Goal: Task Accomplishment & Management: Manage account settings

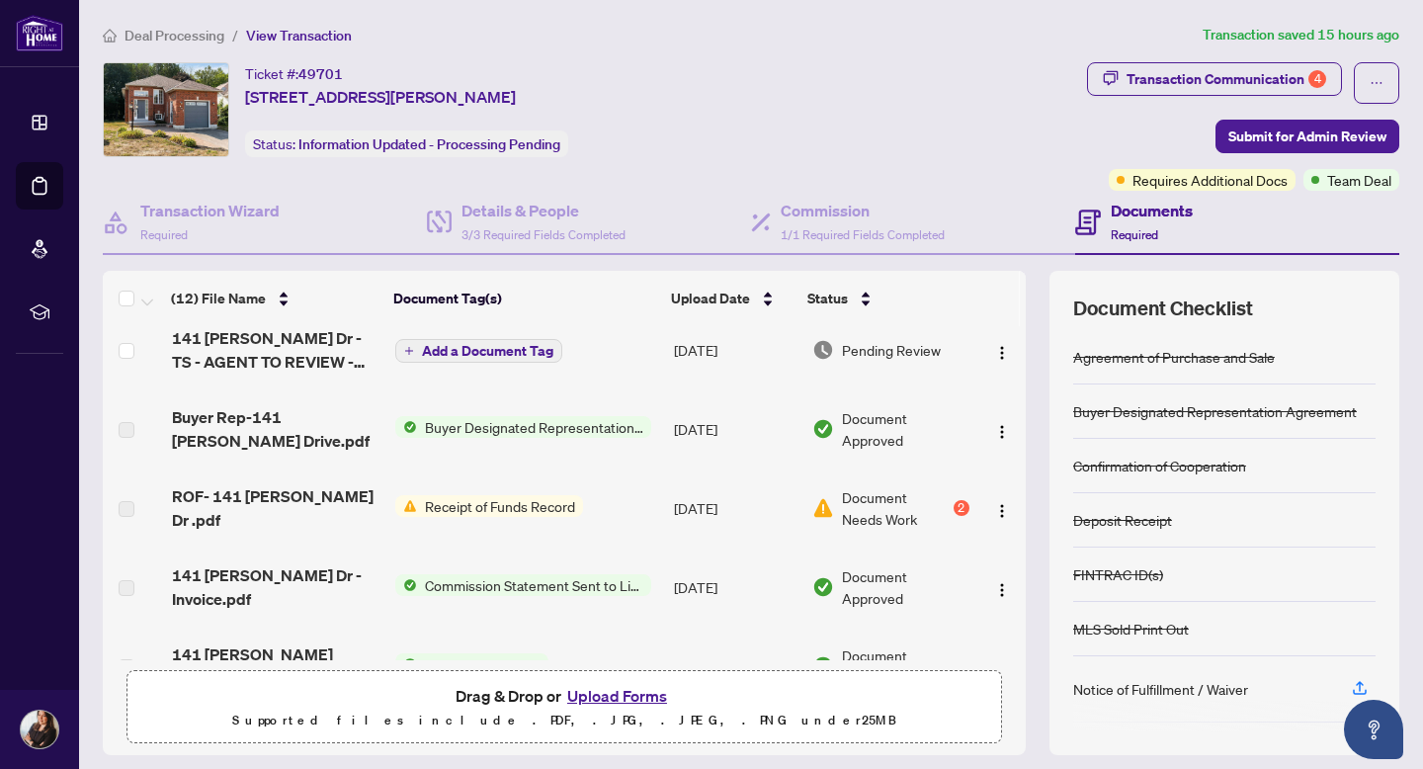
scroll to position [92, 0]
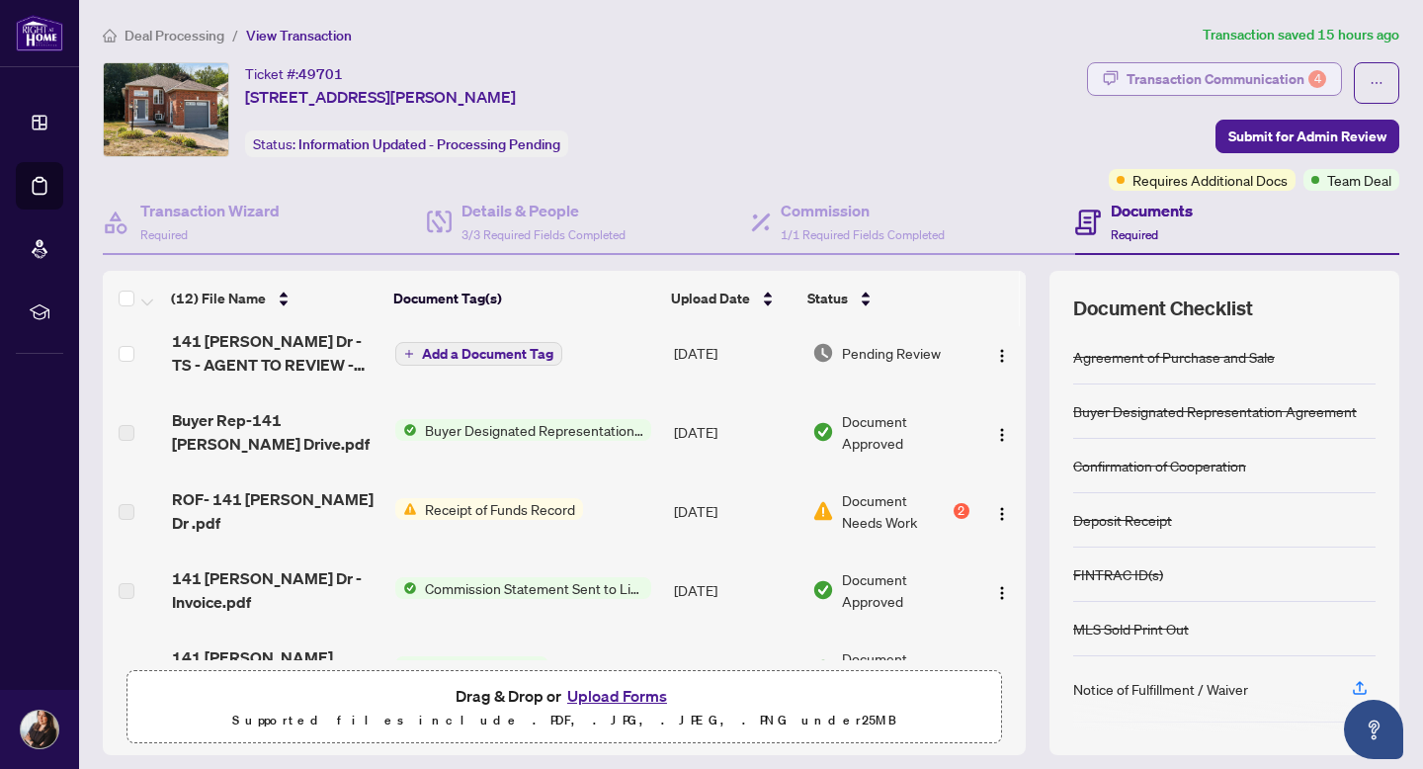
click at [1155, 72] on div "Transaction Communication 4" at bounding box center [1226, 79] width 200 height 32
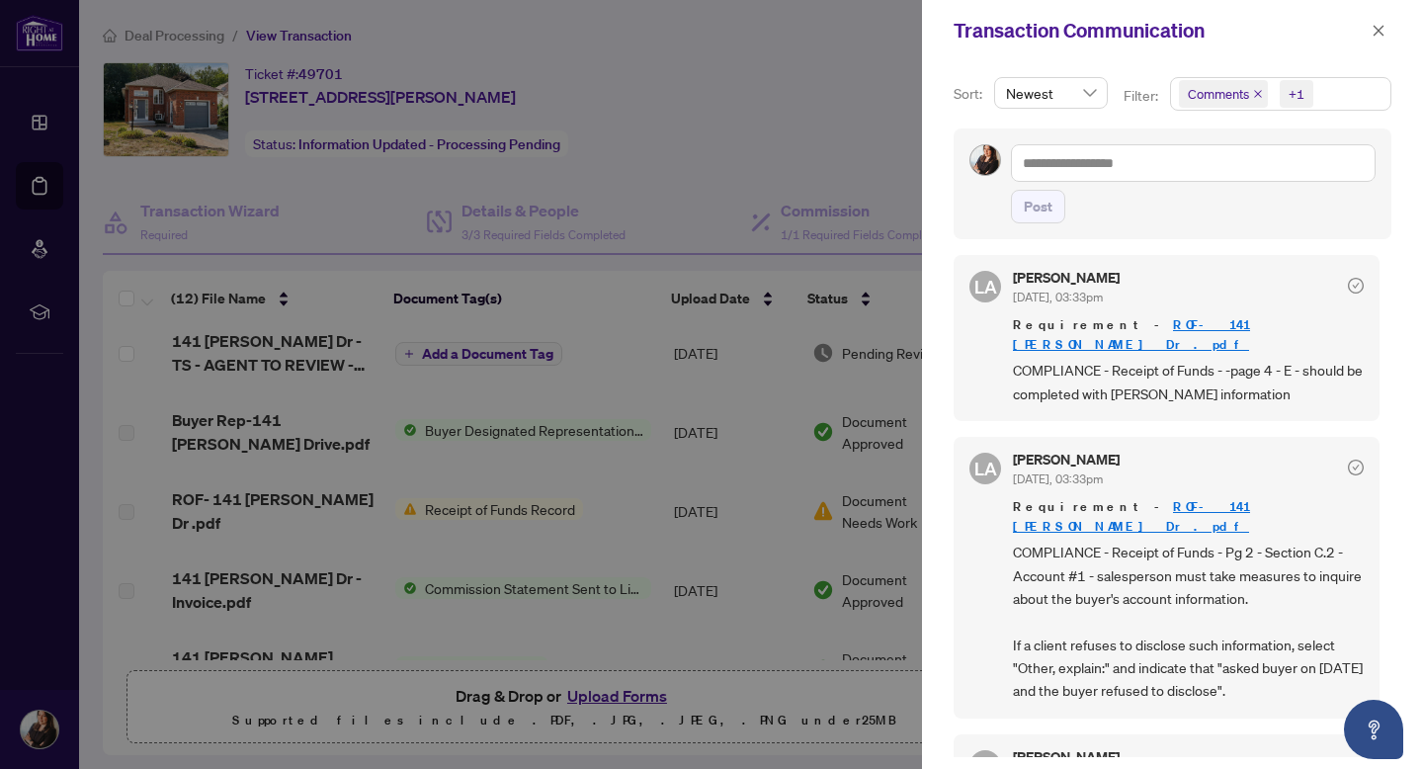
scroll to position [0, 0]
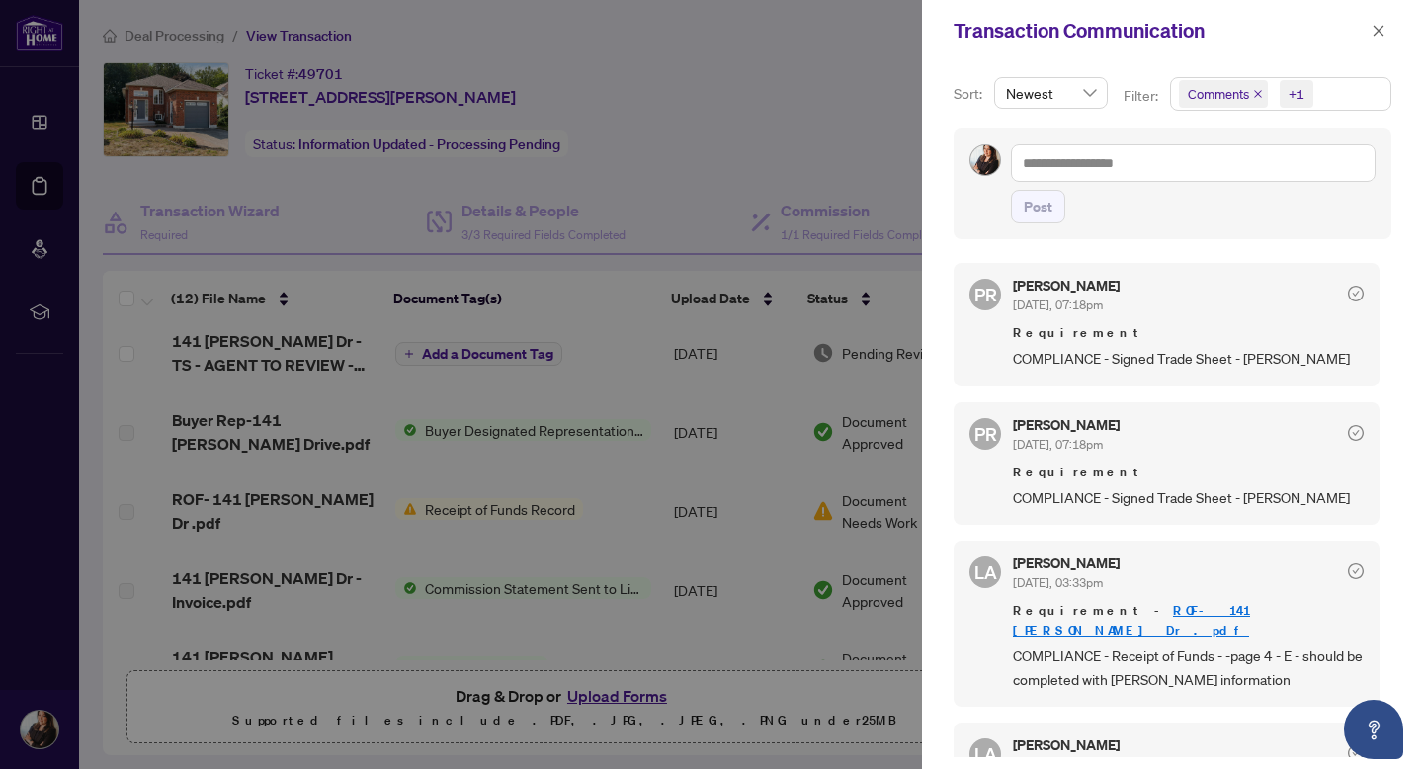
click at [733, 130] on div at bounding box center [711, 384] width 1423 height 769
click at [1376, 25] on icon "close" at bounding box center [1378, 31] width 14 height 14
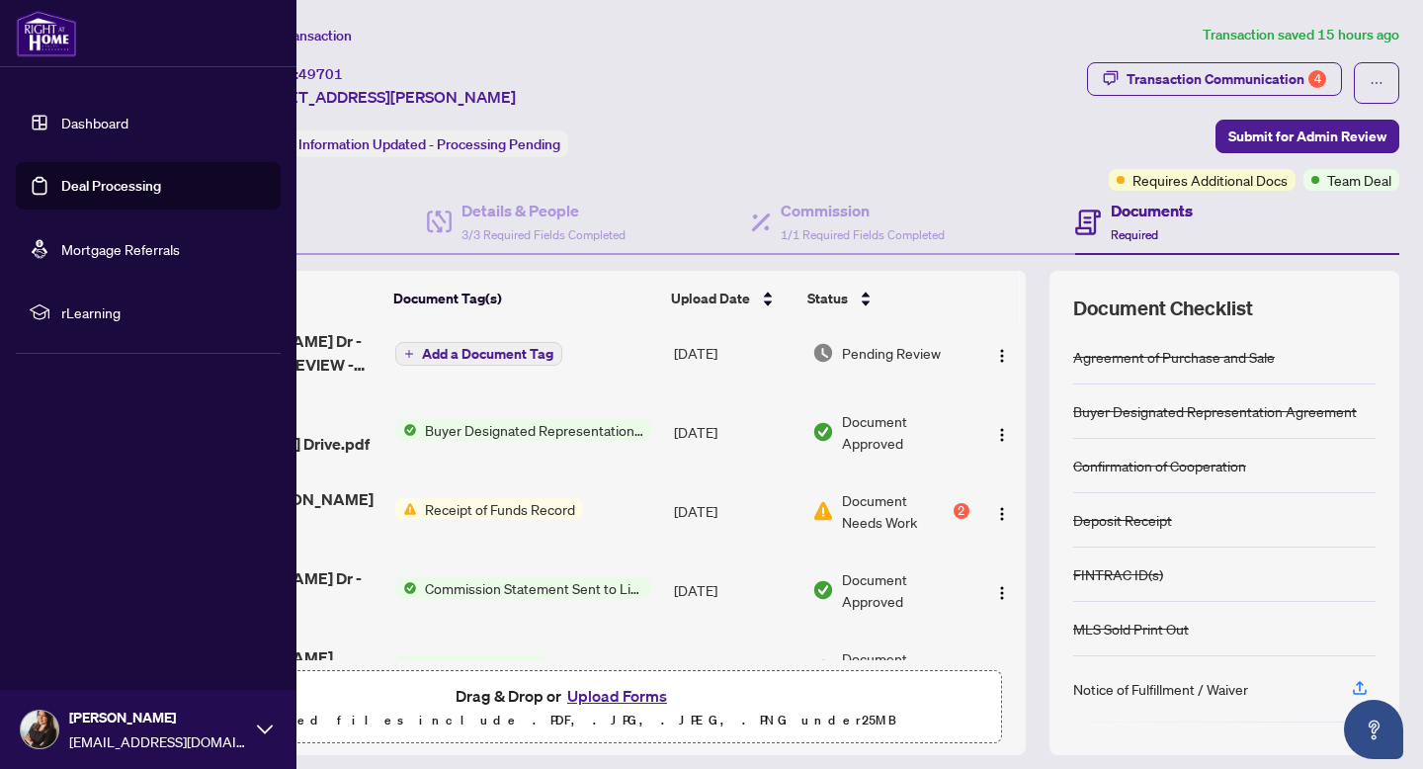
click at [61, 122] on link "Dashboard" at bounding box center [94, 123] width 67 height 18
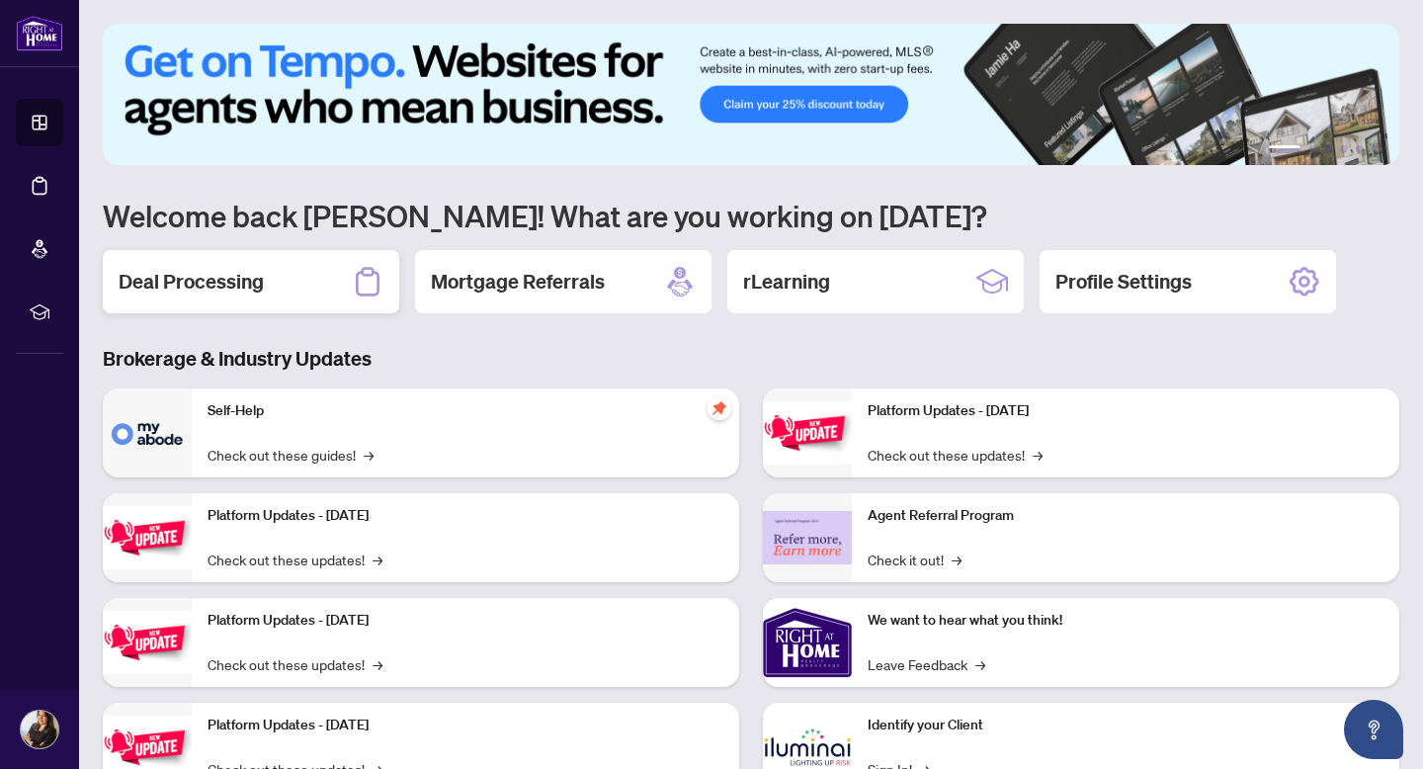
click at [267, 285] on div "Deal Processing" at bounding box center [251, 281] width 296 height 63
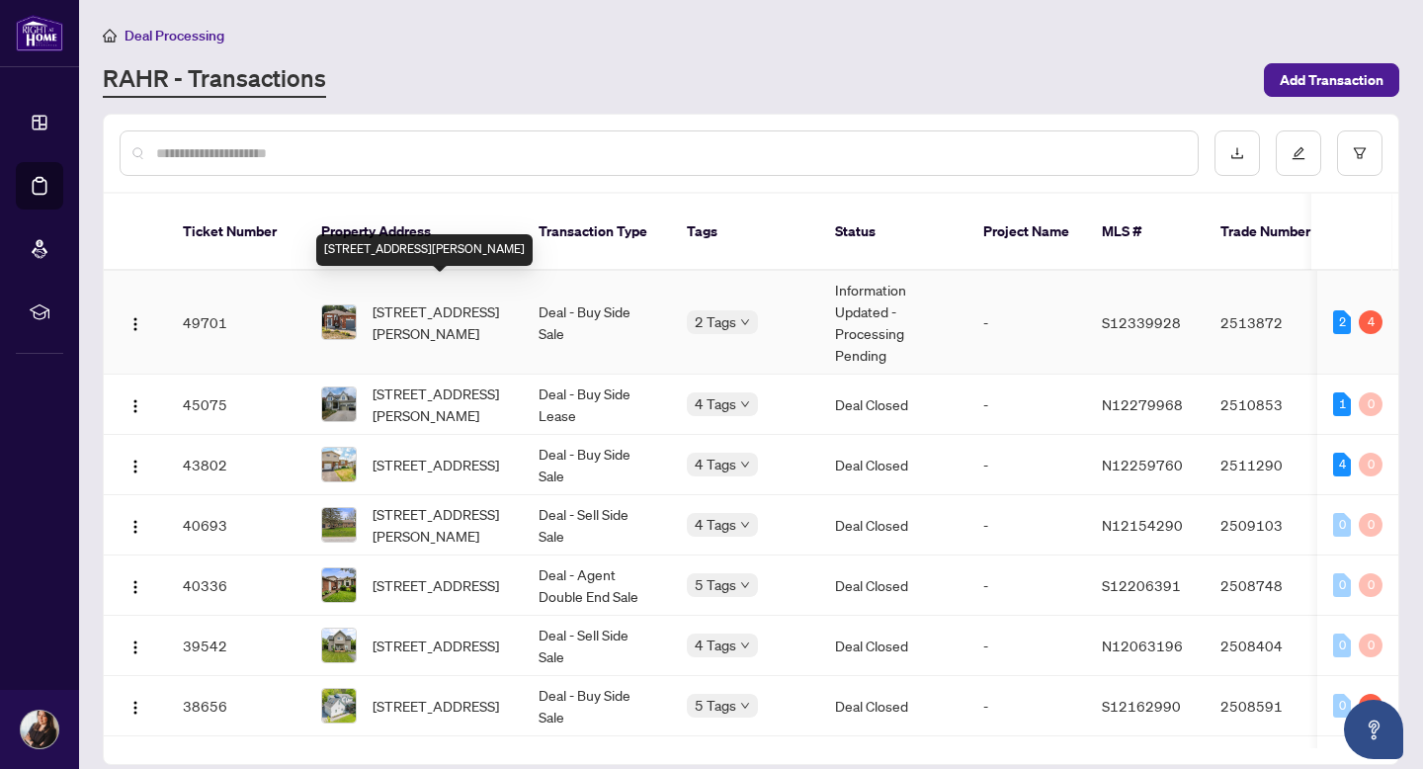
click at [450, 309] on span "[STREET_ADDRESS][PERSON_NAME]" at bounding box center [439, 321] width 134 height 43
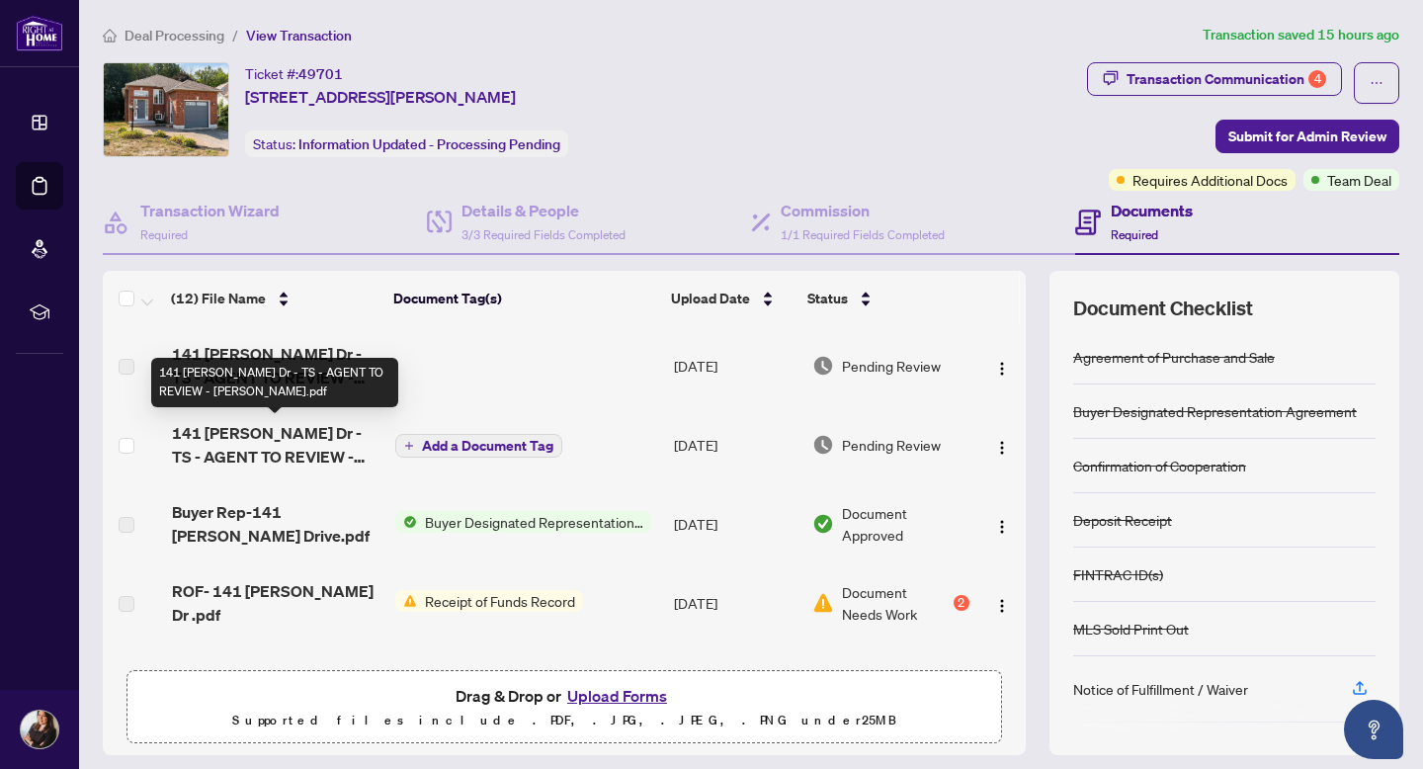
click at [309, 451] on span "141 [PERSON_NAME] Dr - TS - AGENT TO REVIEW - [PERSON_NAME].pdf" at bounding box center [275, 444] width 207 height 47
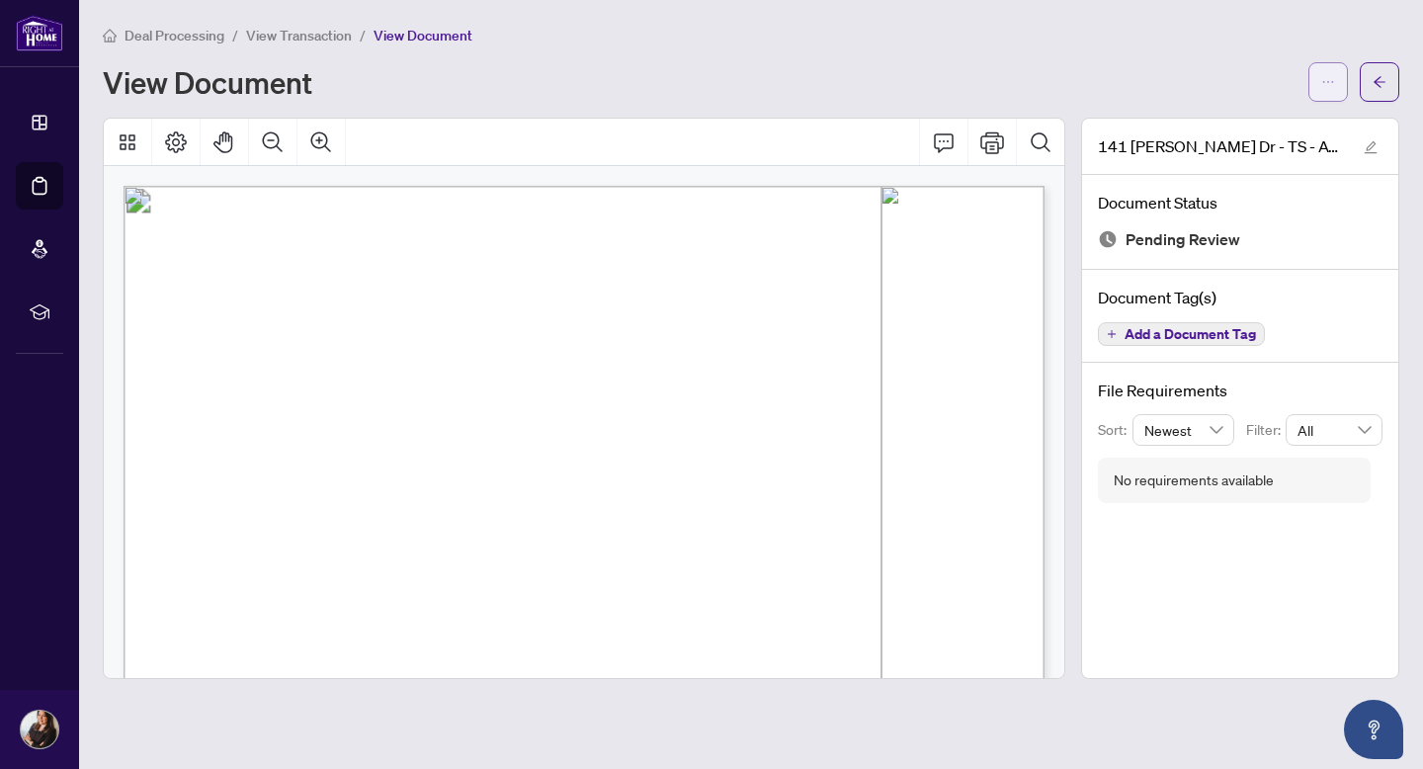
click at [1332, 83] on icon "ellipsis" at bounding box center [1328, 82] width 14 height 14
click at [1251, 124] on span "Download" at bounding box center [1256, 125] width 150 height 22
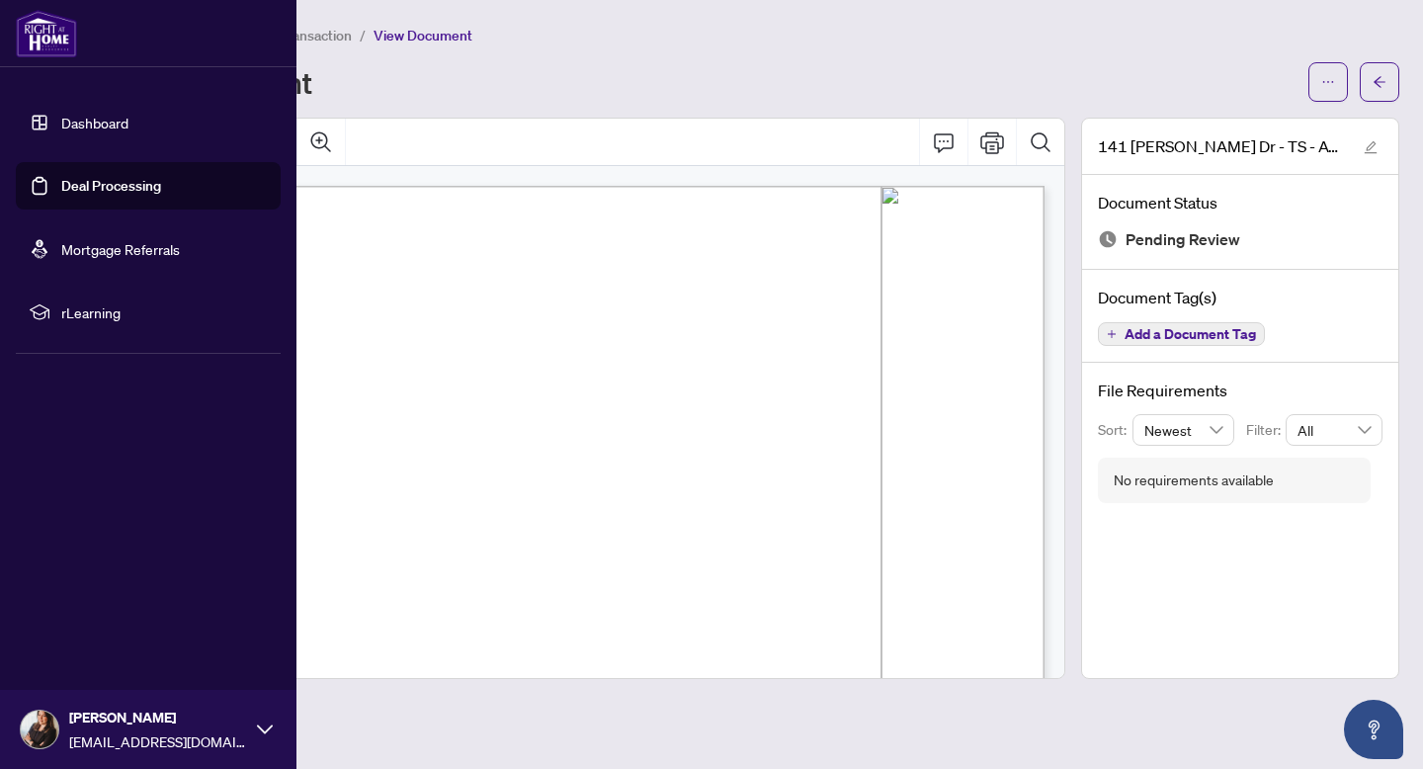
click at [61, 114] on link "Dashboard" at bounding box center [94, 123] width 67 height 18
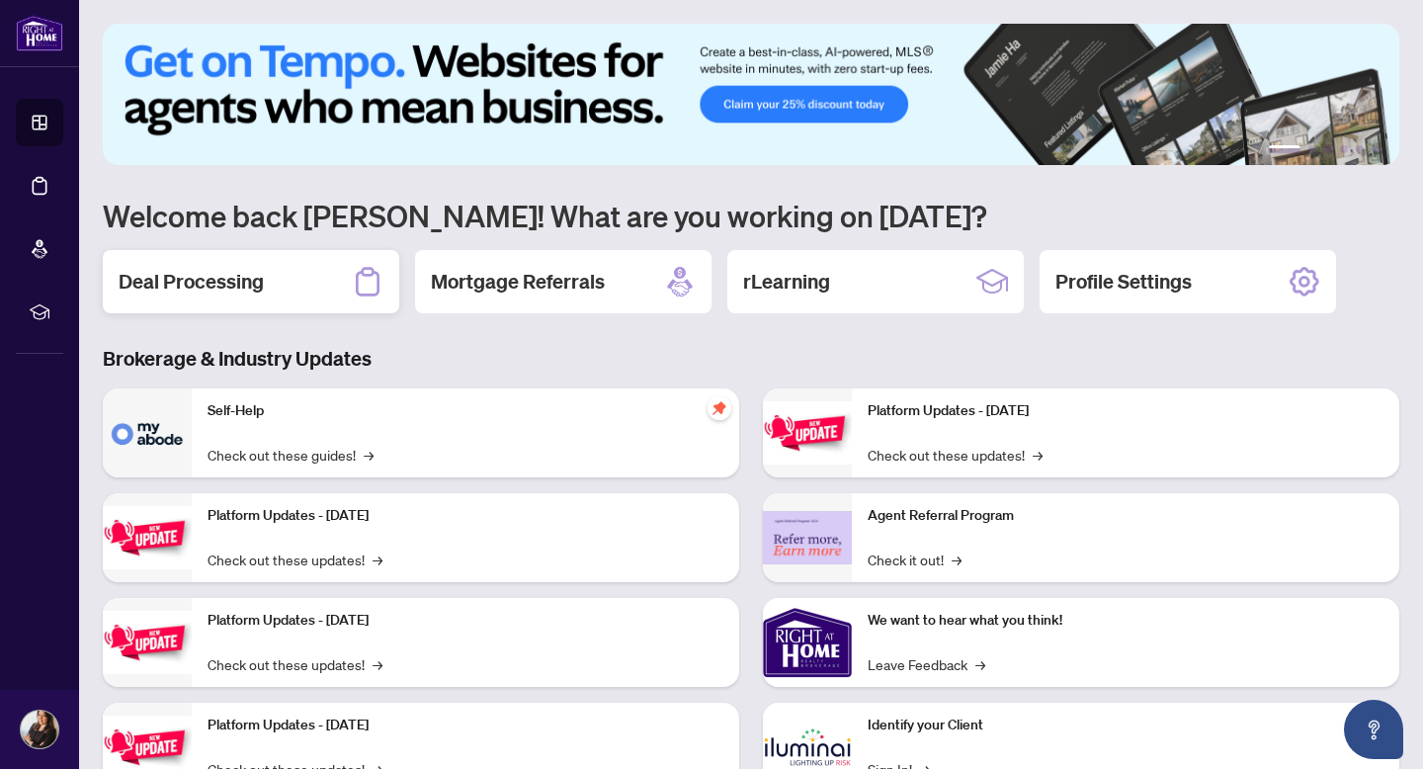
click at [166, 286] on h2 "Deal Processing" at bounding box center [191, 282] width 145 height 28
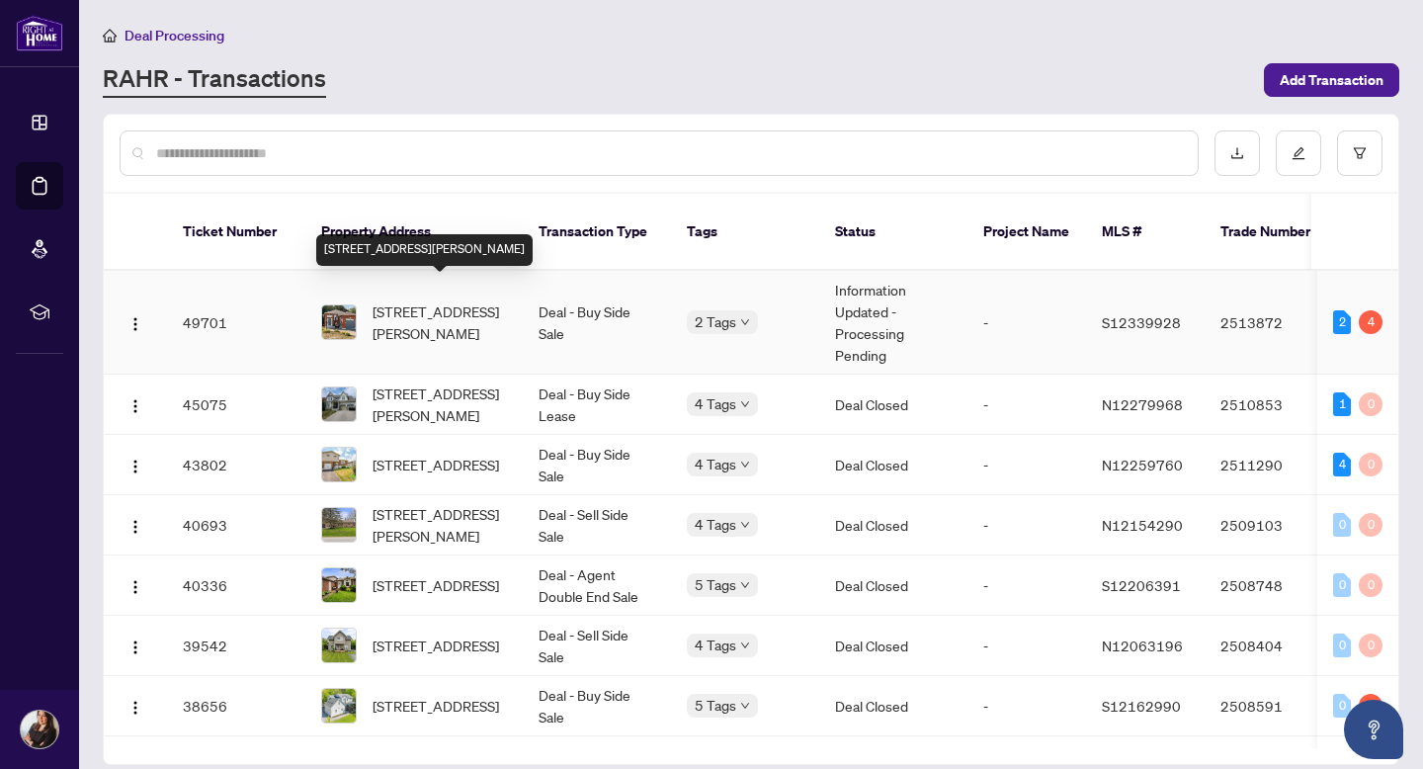
click at [434, 308] on span "[STREET_ADDRESS][PERSON_NAME]" at bounding box center [439, 321] width 134 height 43
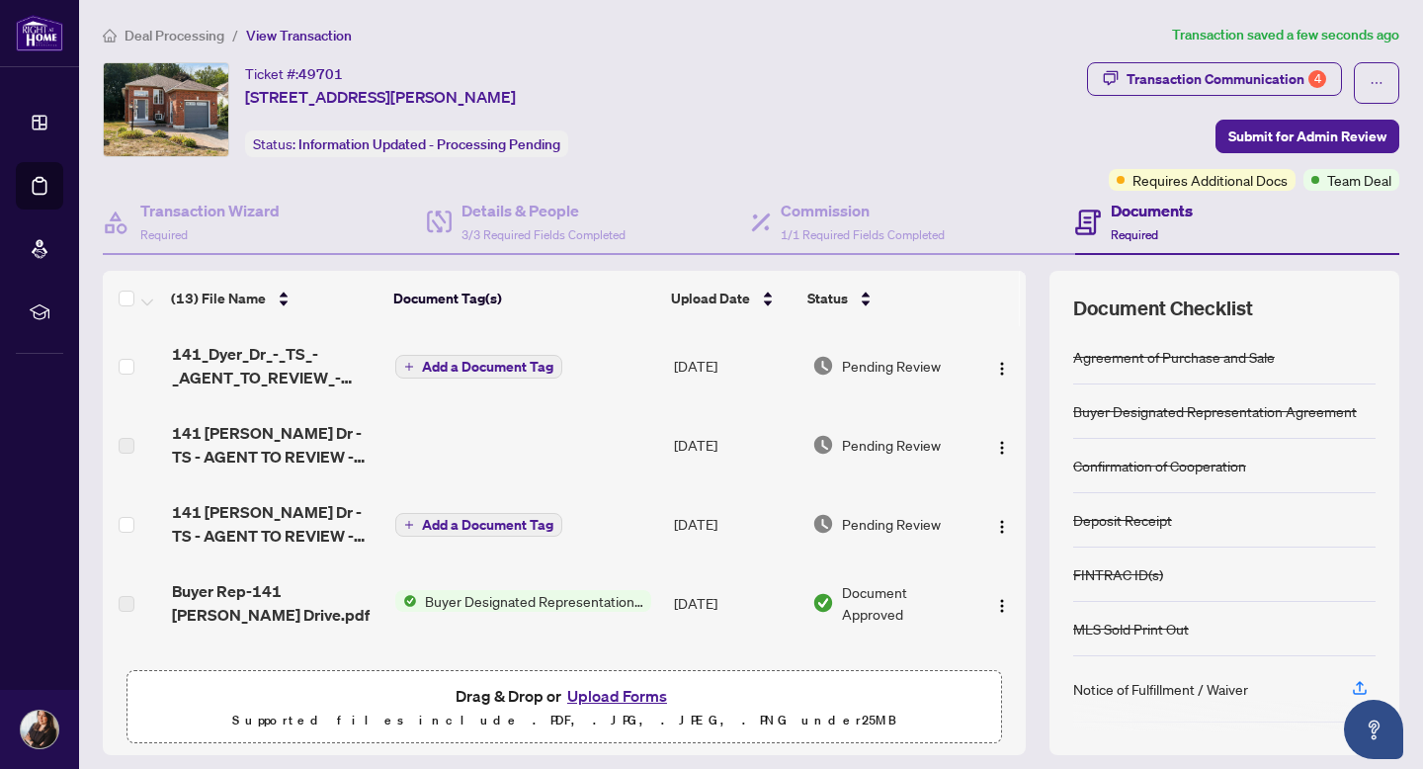
click at [477, 366] on span "Add a Document Tag" at bounding box center [487, 367] width 131 height 14
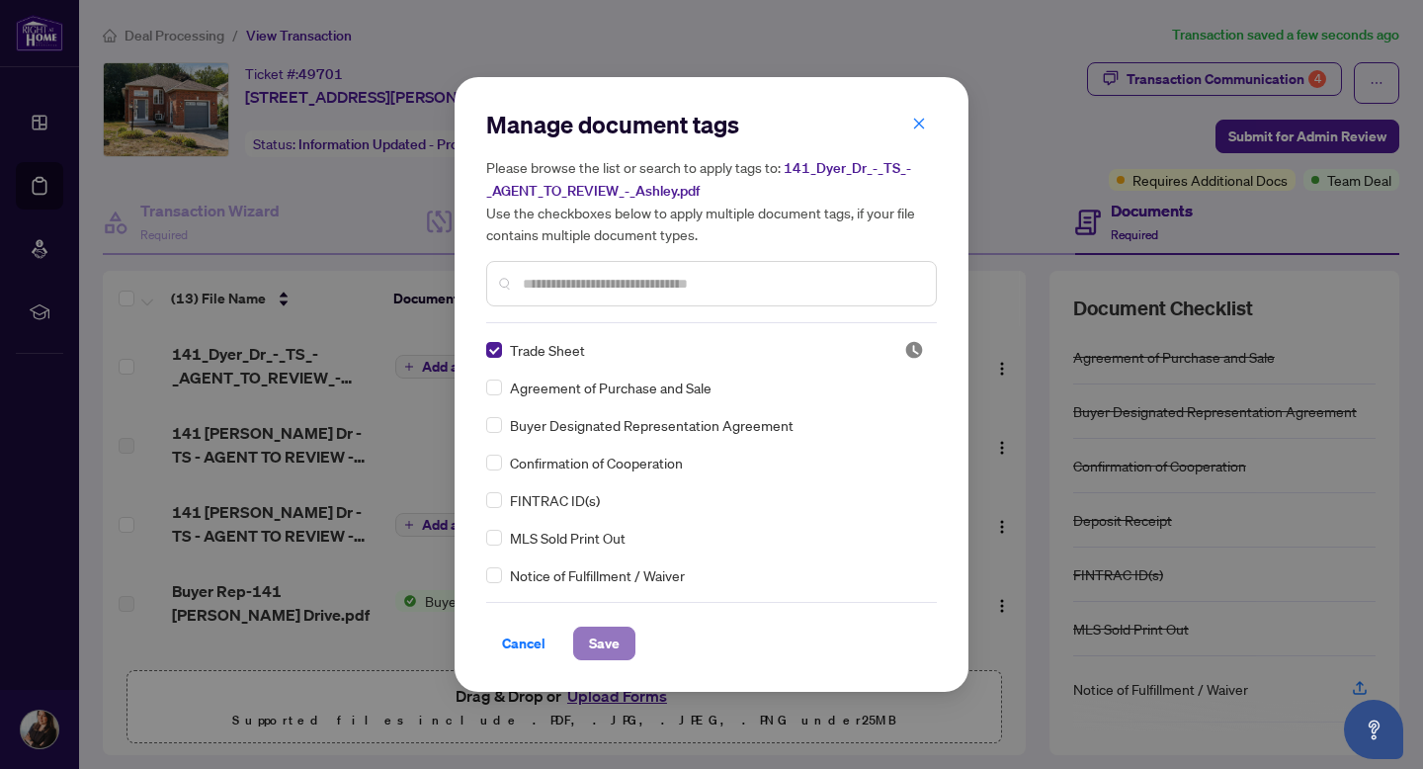
click at [605, 643] on span "Save" at bounding box center [604, 643] width 31 height 32
